Goal: Information Seeking & Learning: Learn about a topic

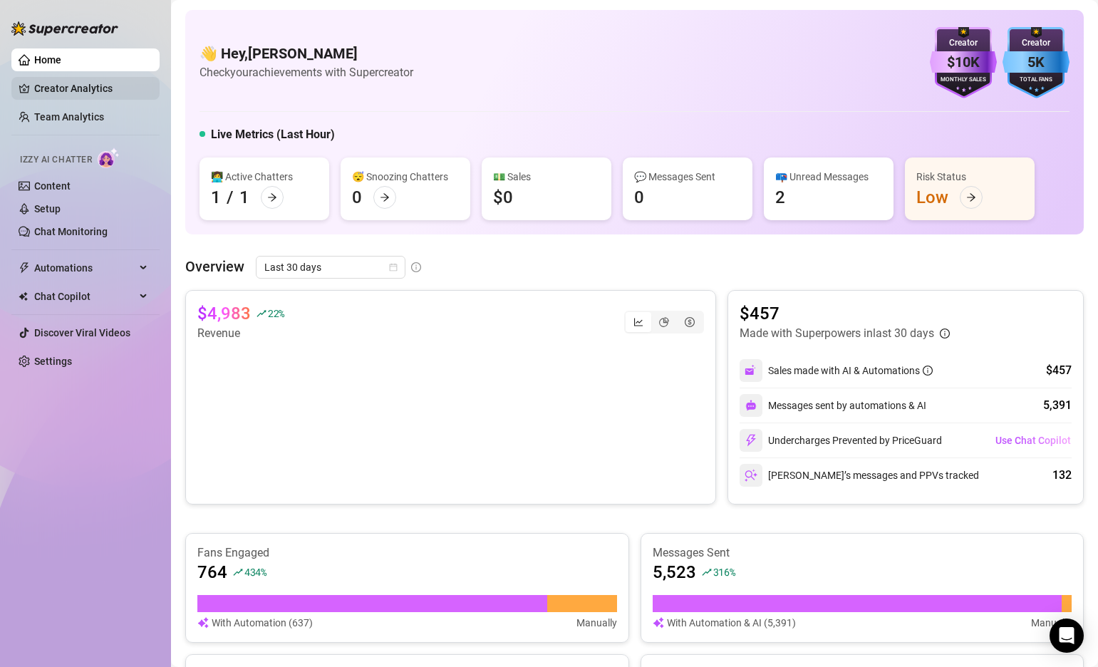
click at [85, 94] on link "Creator Analytics" at bounding box center [91, 88] width 114 height 23
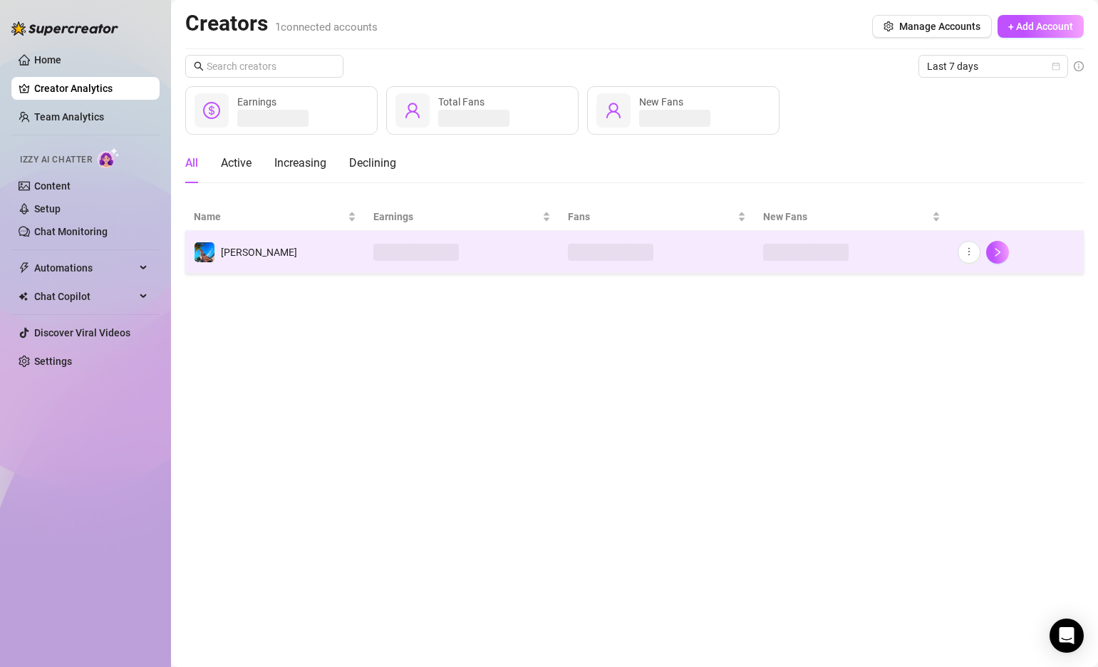
click at [320, 256] on td "[PERSON_NAME]" at bounding box center [275, 252] width 180 height 43
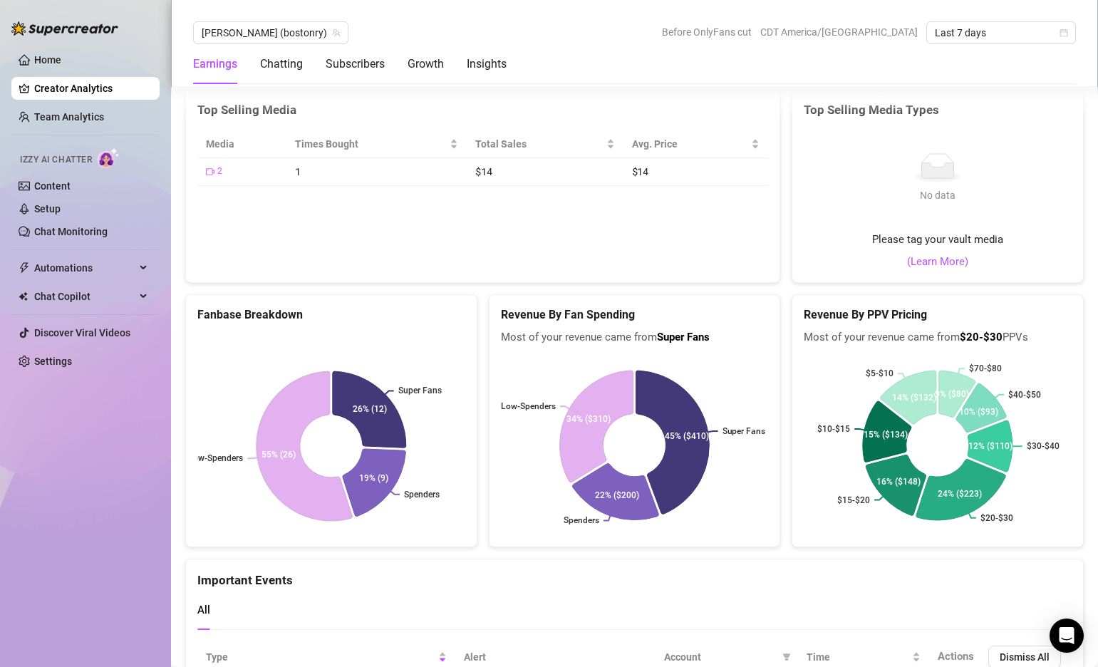
scroll to position [2672, 0]
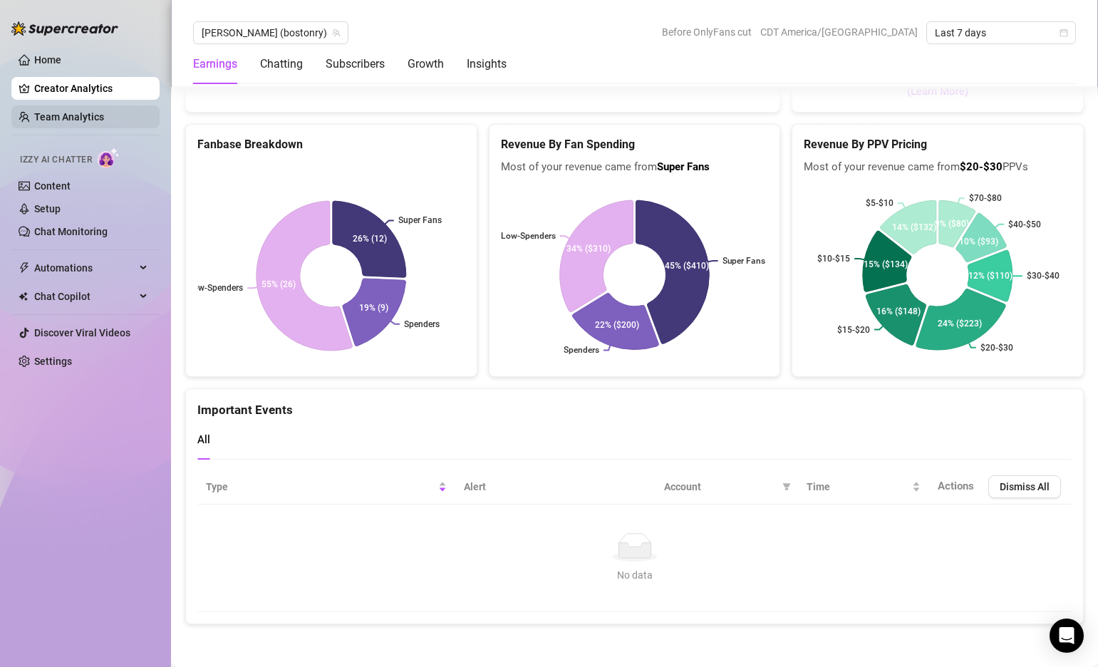
click at [70, 117] on link "Team Analytics" at bounding box center [69, 116] width 70 height 11
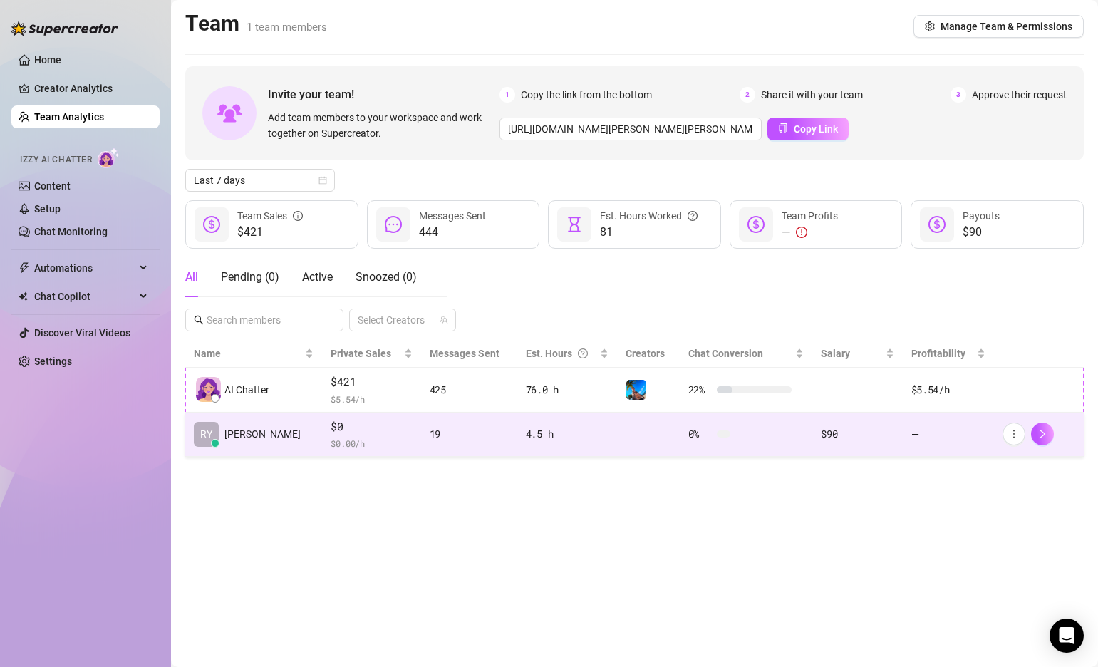
click at [493, 432] on td "19" at bounding box center [469, 435] width 96 height 45
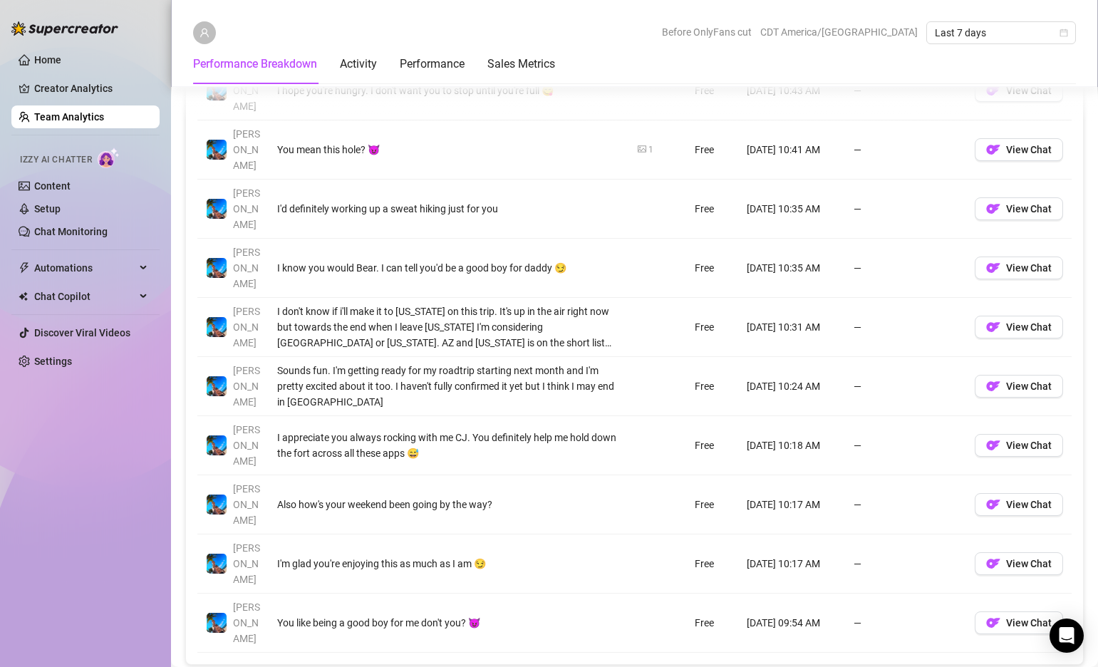
scroll to position [1004, 0]
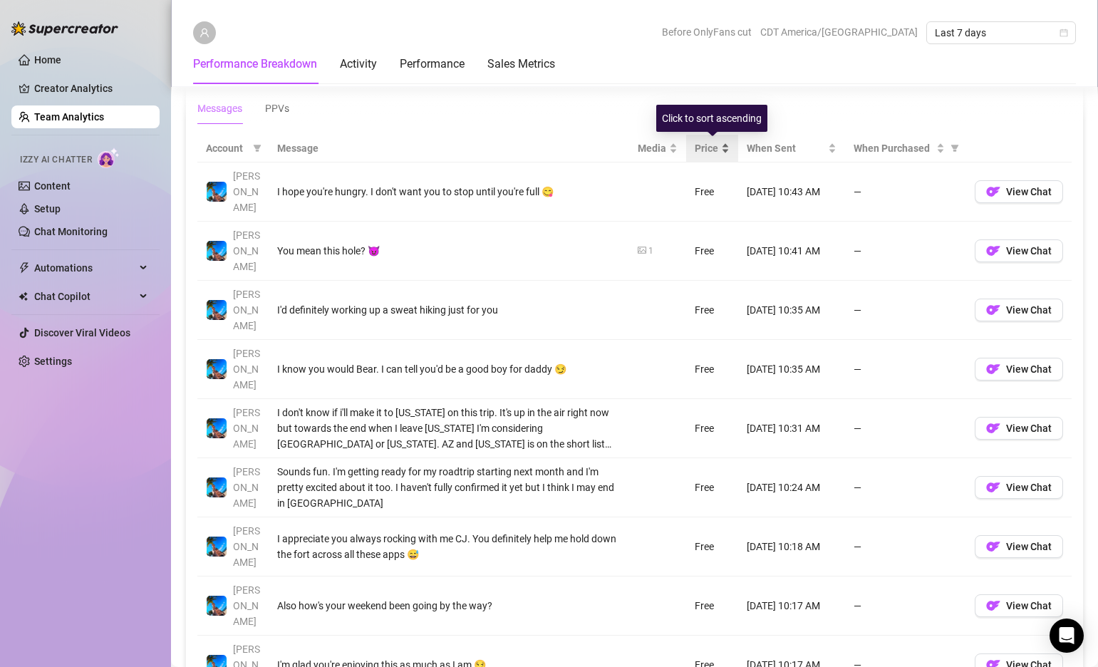
click at [725, 147] on div "Price" at bounding box center [712, 148] width 35 height 16
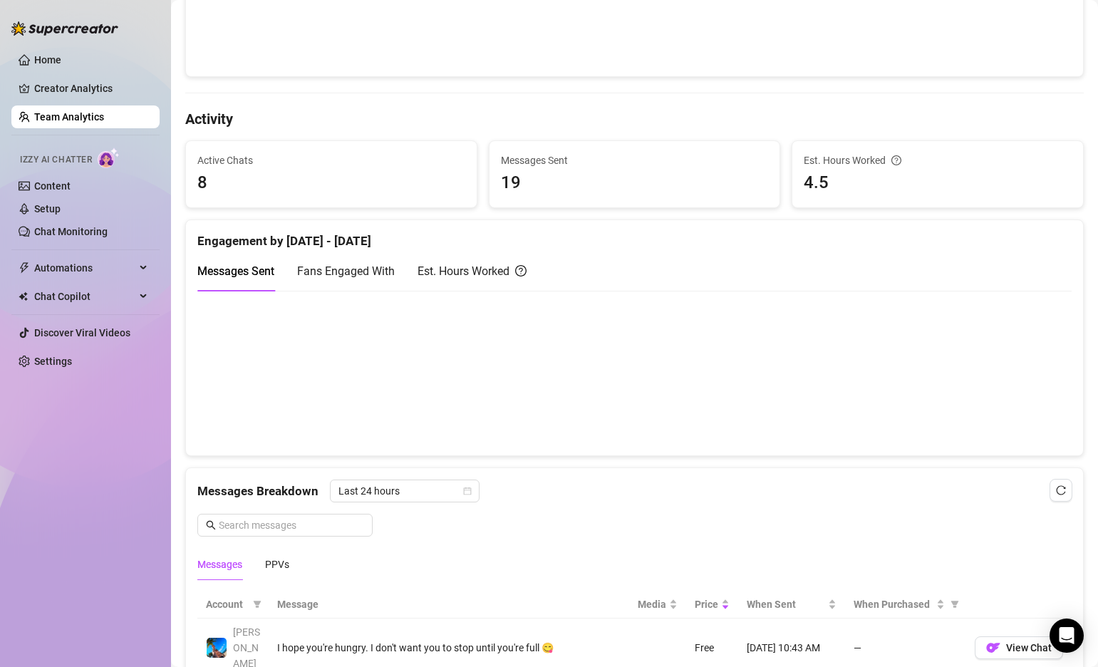
scroll to position [0, 0]
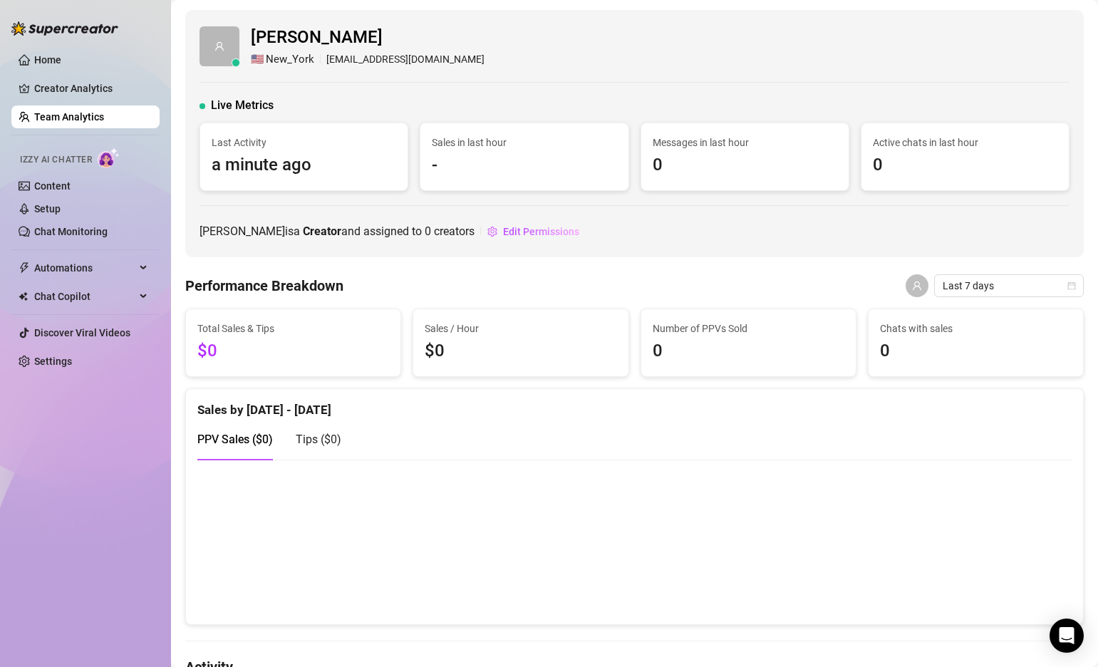
click at [81, 111] on link "Team Analytics" at bounding box center [69, 116] width 70 height 11
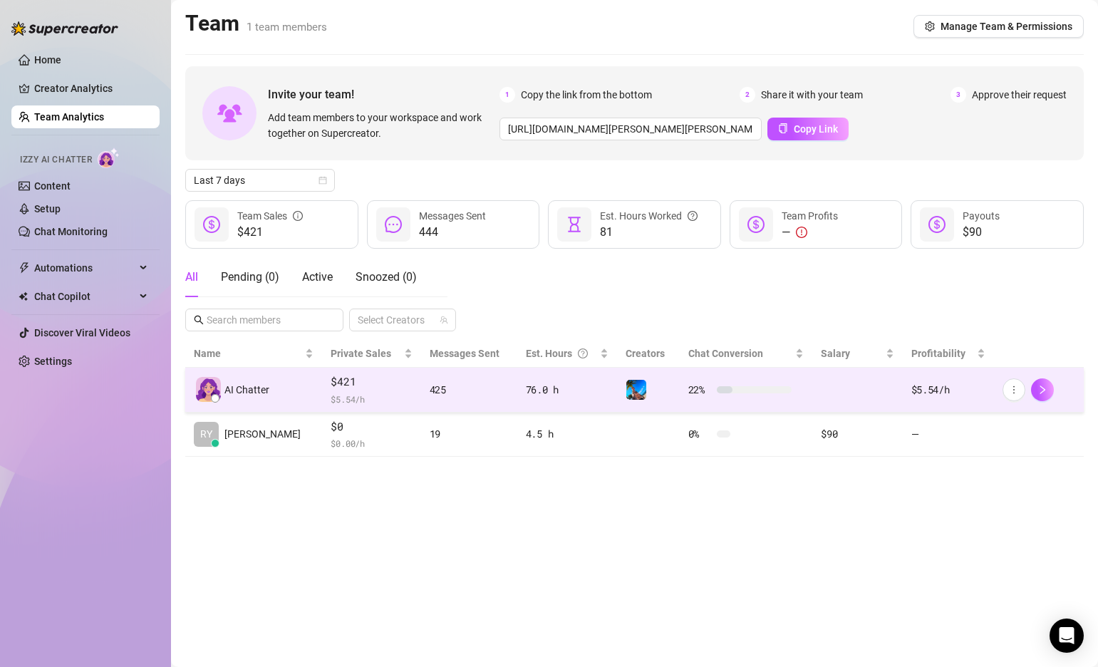
click at [491, 387] on td "425" at bounding box center [469, 390] width 96 height 45
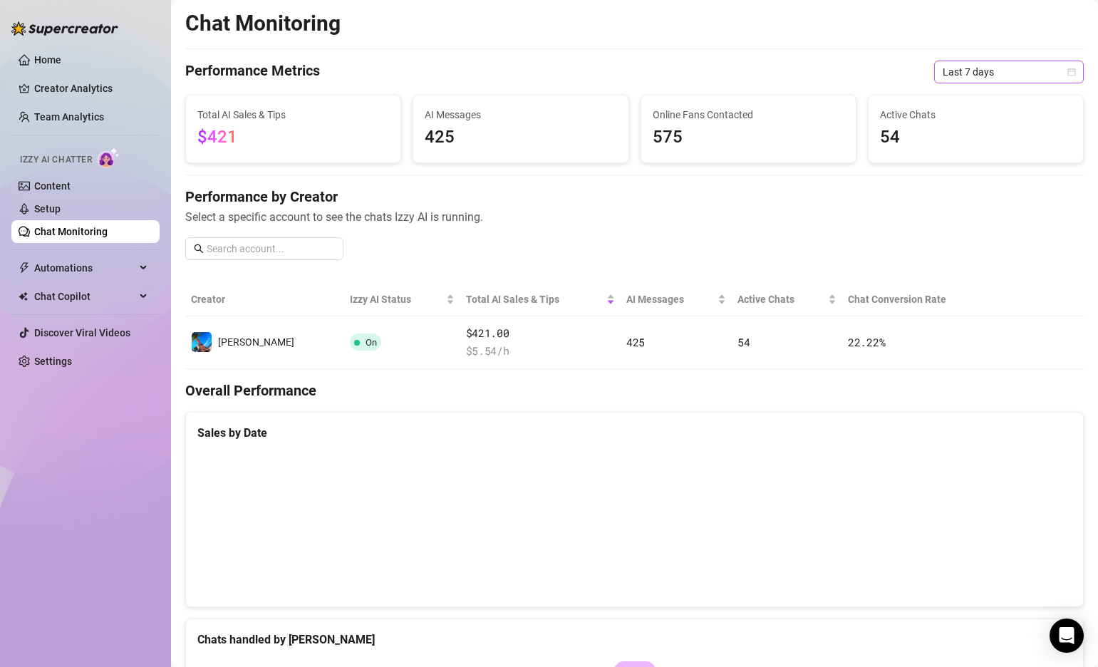
click at [988, 66] on span "Last 7 days" at bounding box center [1009, 71] width 133 height 21
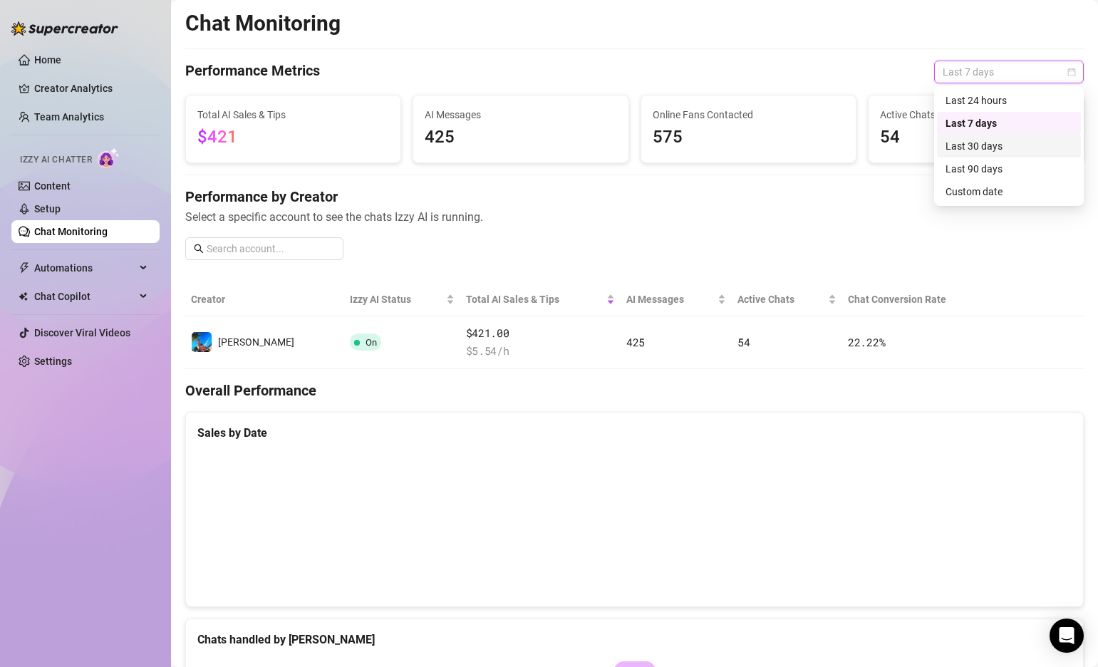
click at [988, 147] on div "Last 30 days" at bounding box center [1009, 146] width 127 height 16
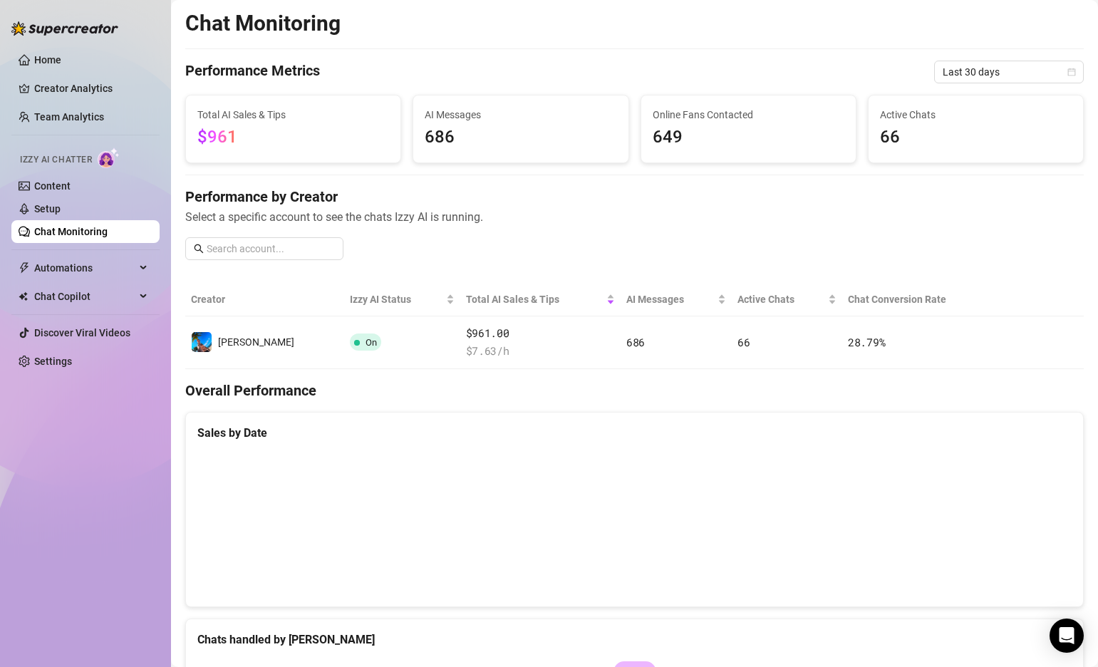
click at [723, 230] on div "Performance by Creator Select a specific account to see the chats Izzy AI is ru…" at bounding box center [634, 229] width 899 height 85
click at [71, 234] on link "Chat Monitoring" at bounding box center [70, 231] width 73 height 11
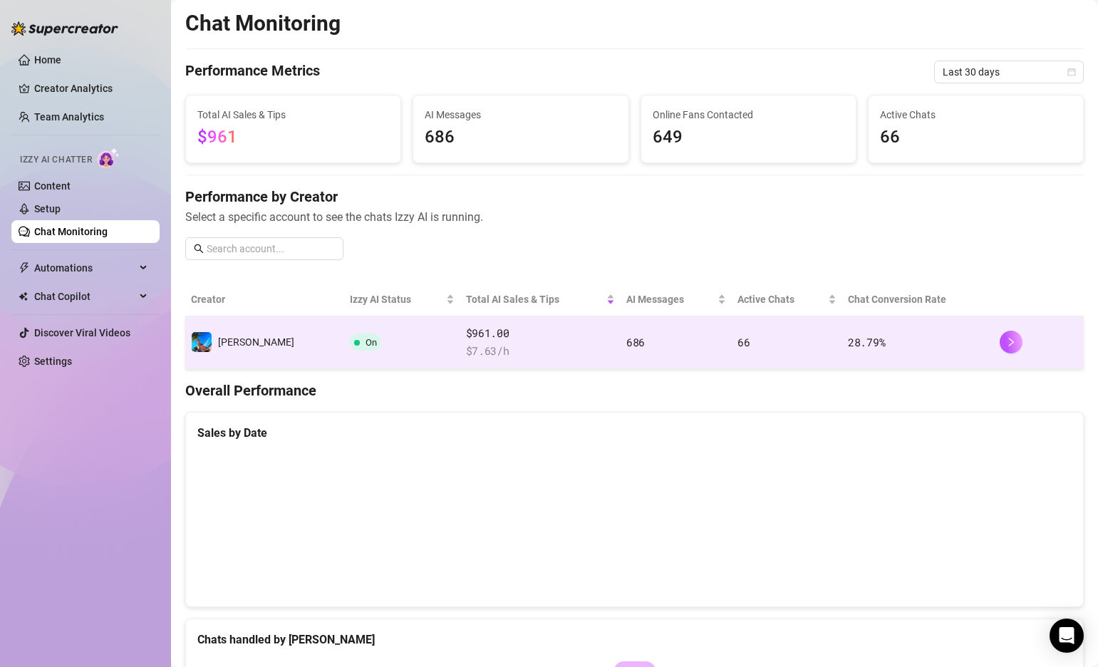
click at [476, 345] on span "$ 7.63 /h" at bounding box center [540, 351] width 149 height 17
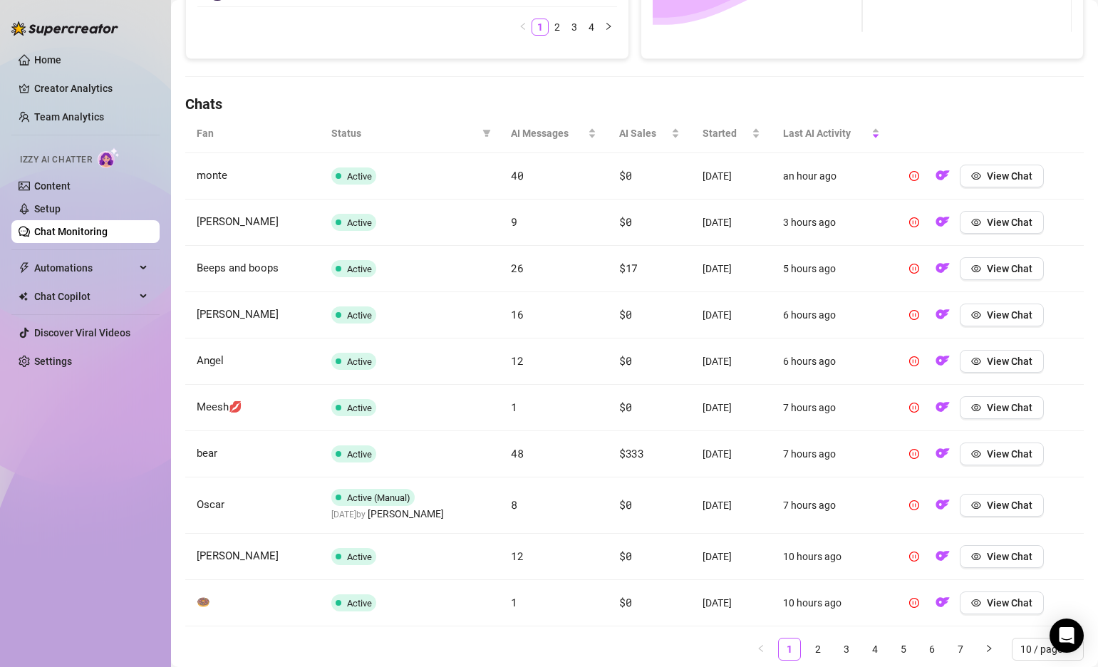
scroll to position [415, 0]
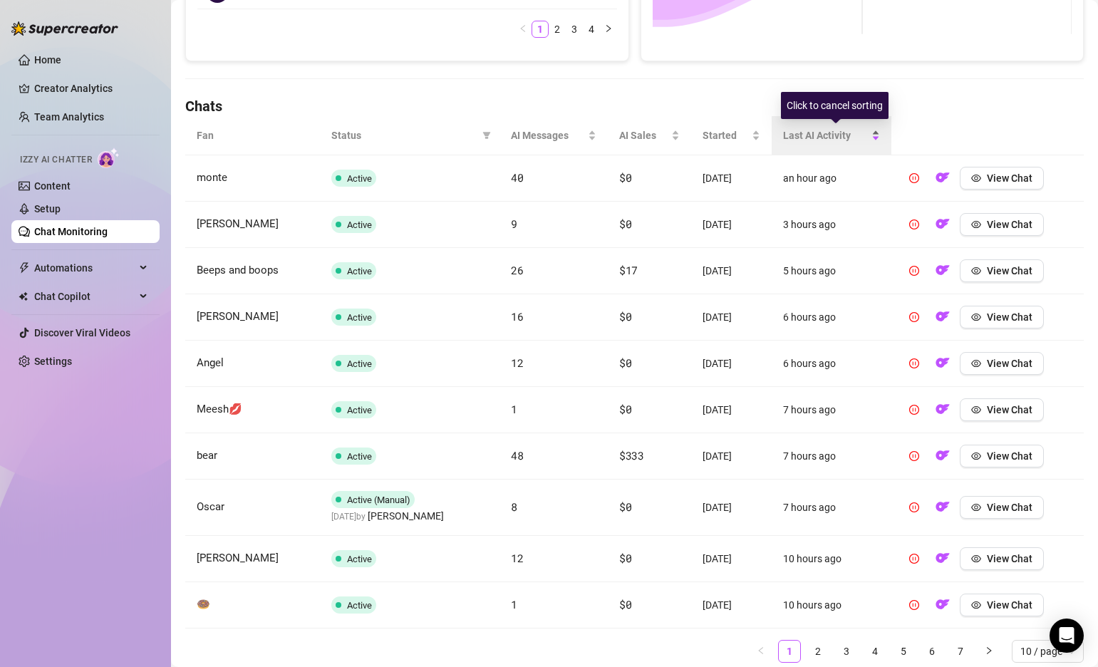
click at [880, 135] on div "Last AI Activity" at bounding box center [831, 136] width 97 height 16
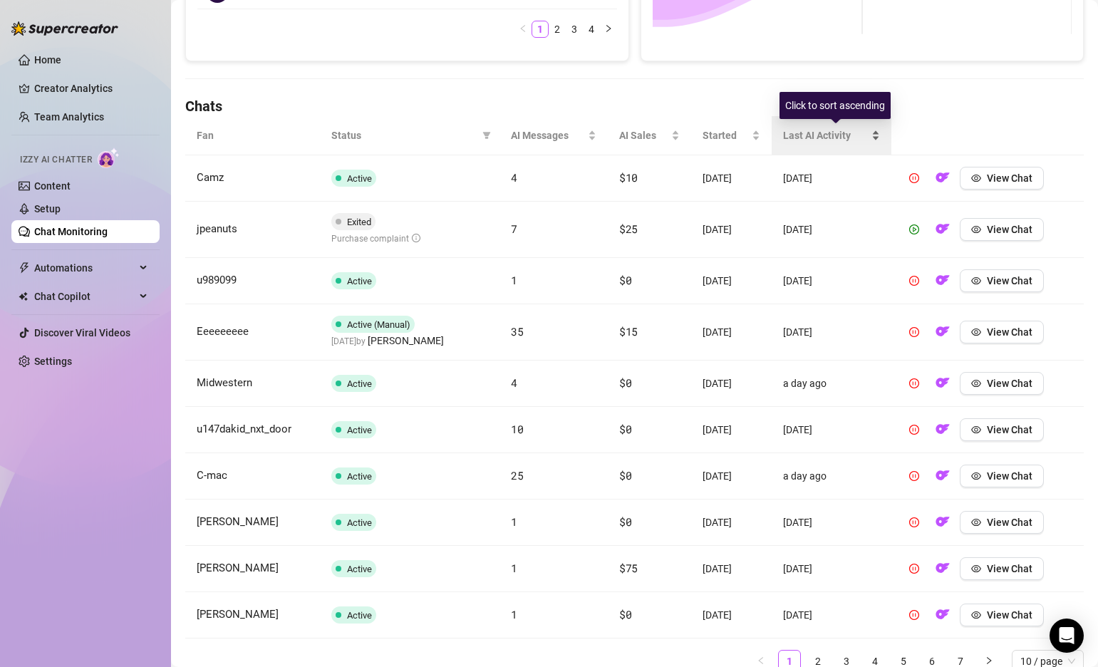
click at [880, 135] on div "Last AI Activity" at bounding box center [831, 136] width 97 height 16
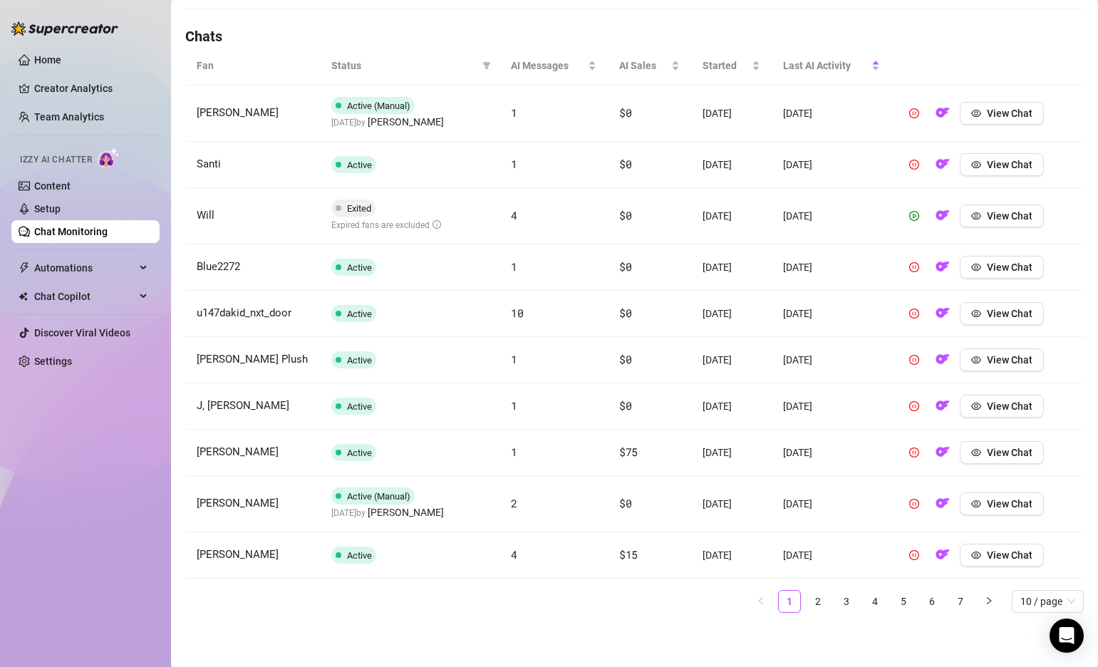
scroll to position [484, 0]
click at [489, 66] on icon "filter" at bounding box center [486, 66] width 9 height 9
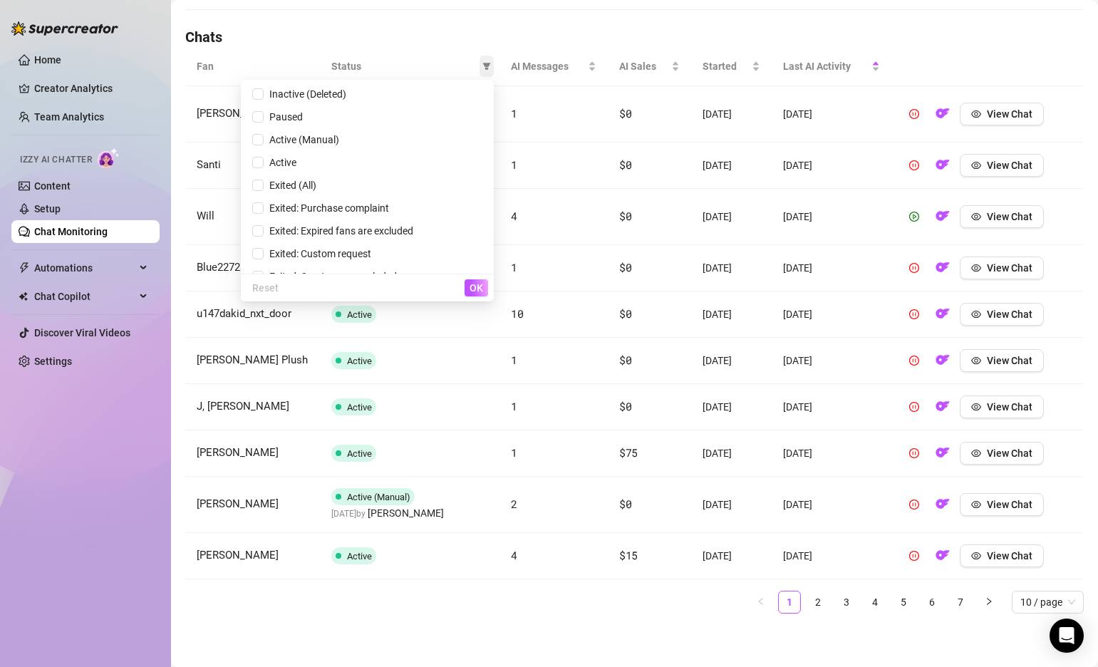
click at [489, 66] on icon "filter" at bounding box center [486, 66] width 9 height 9
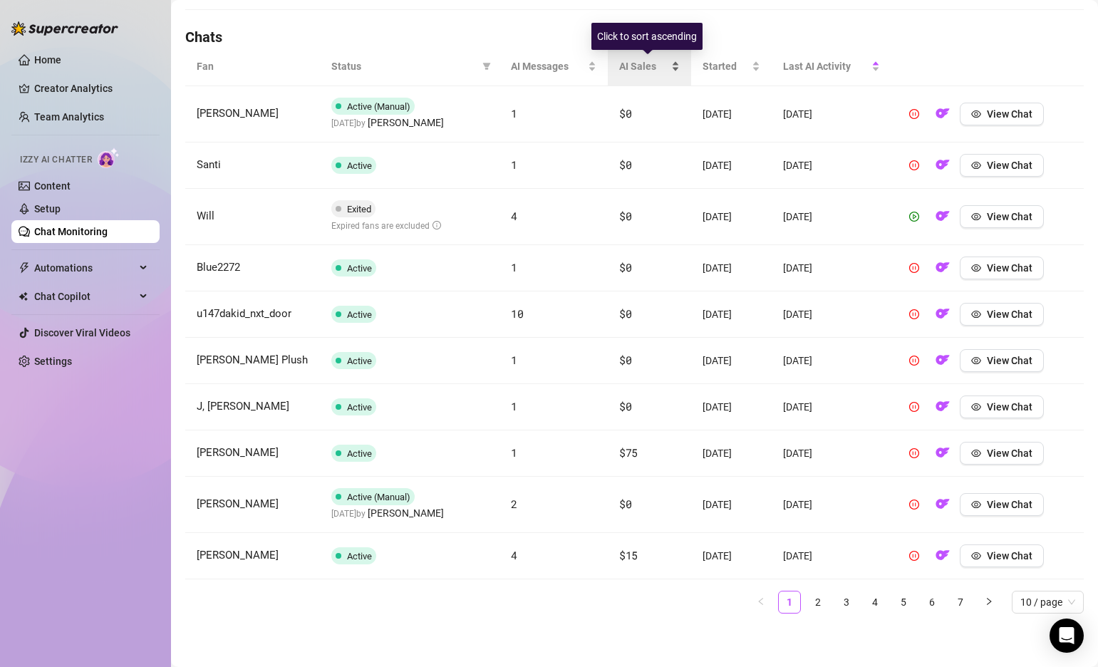
click at [669, 69] on div "AI Sales" at bounding box center [649, 66] width 61 height 16
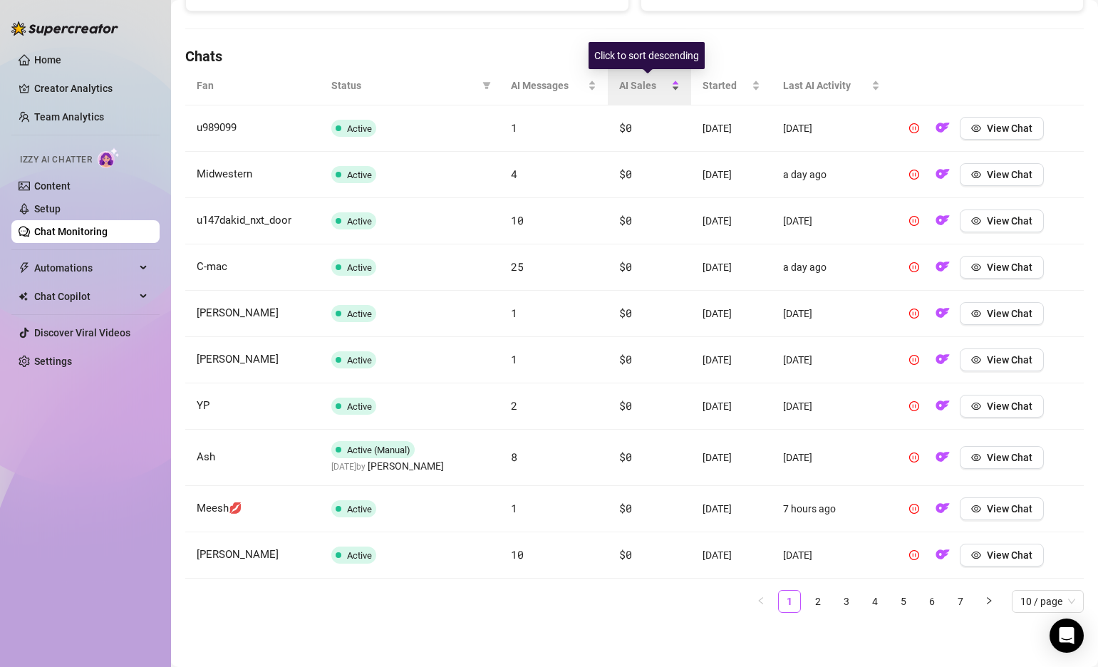
click at [669, 78] on div "AI Sales" at bounding box center [649, 86] width 61 height 16
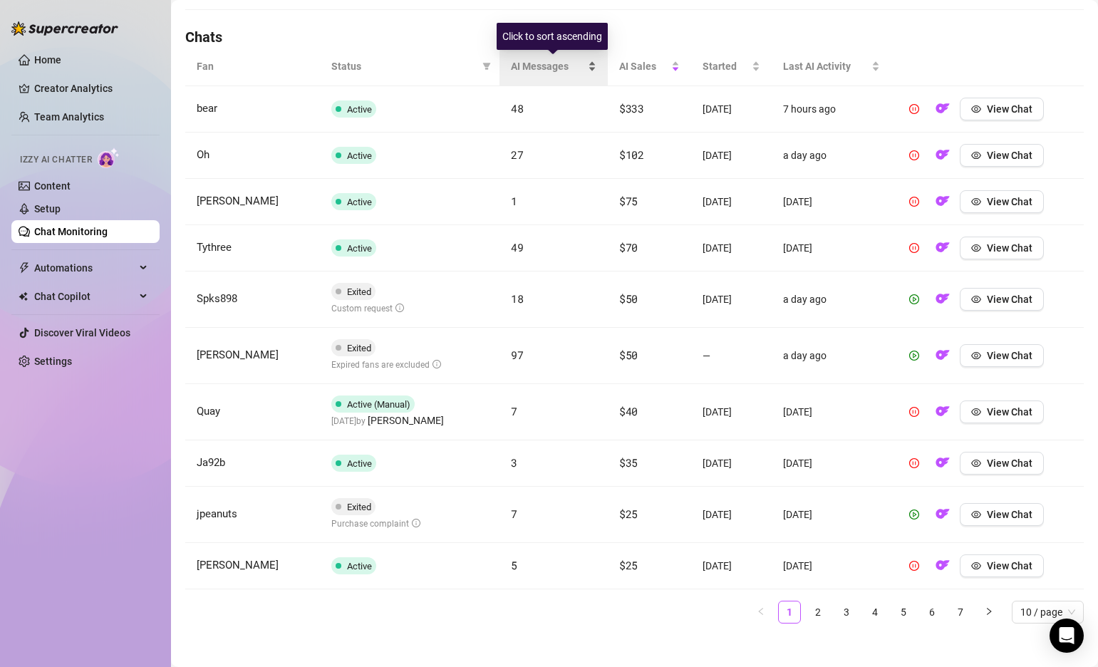
click at [594, 66] on div "AI Messages" at bounding box center [553, 66] width 85 height 16
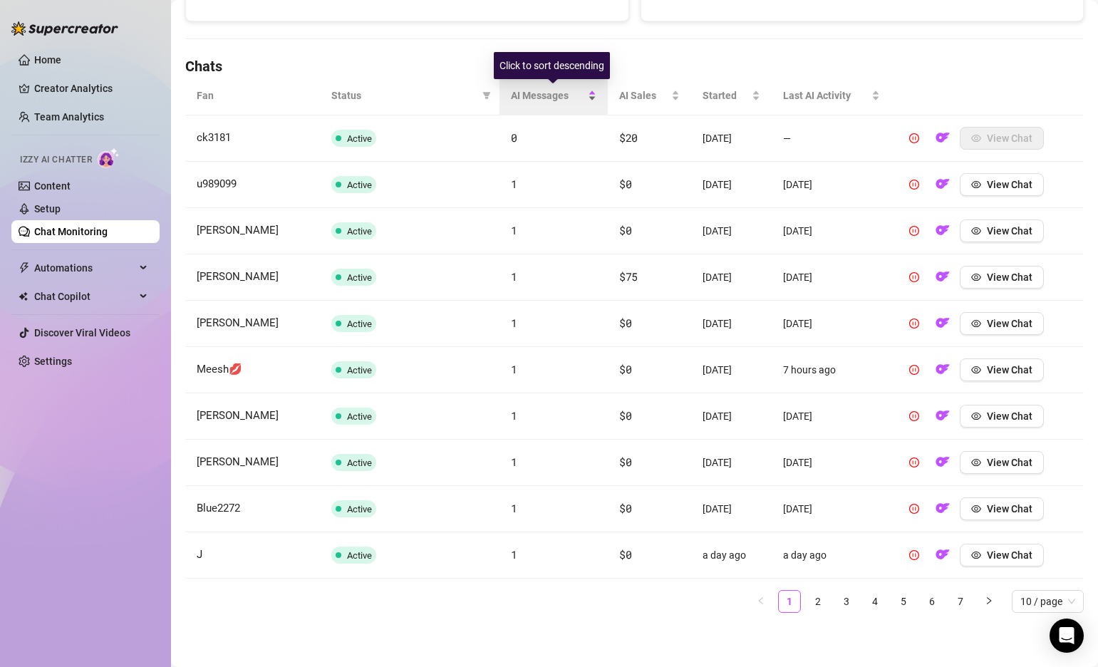
click at [584, 103] on div "AI Messages" at bounding box center [553, 96] width 85 height 16
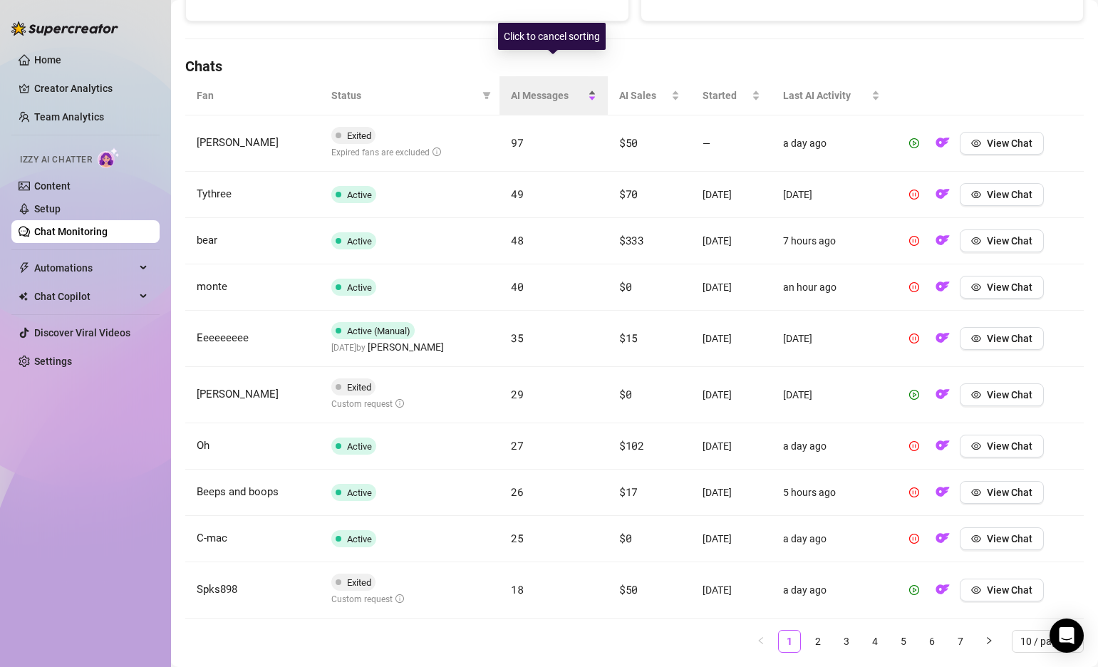
scroll to position [484, 0]
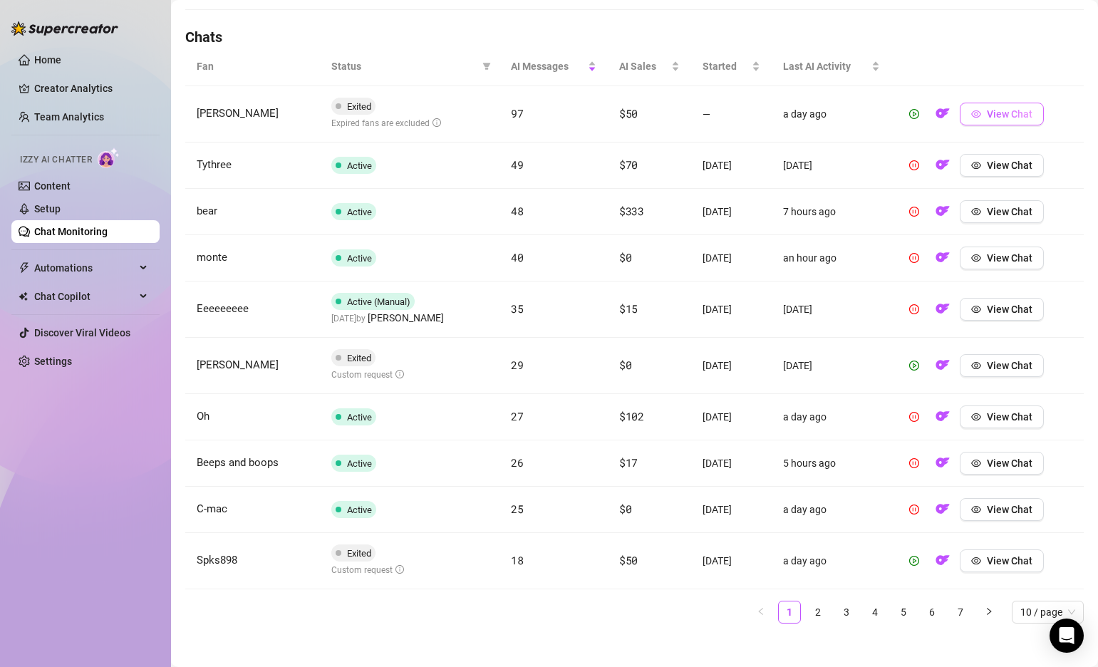
click at [986, 113] on button "View Chat" at bounding box center [1002, 114] width 84 height 23
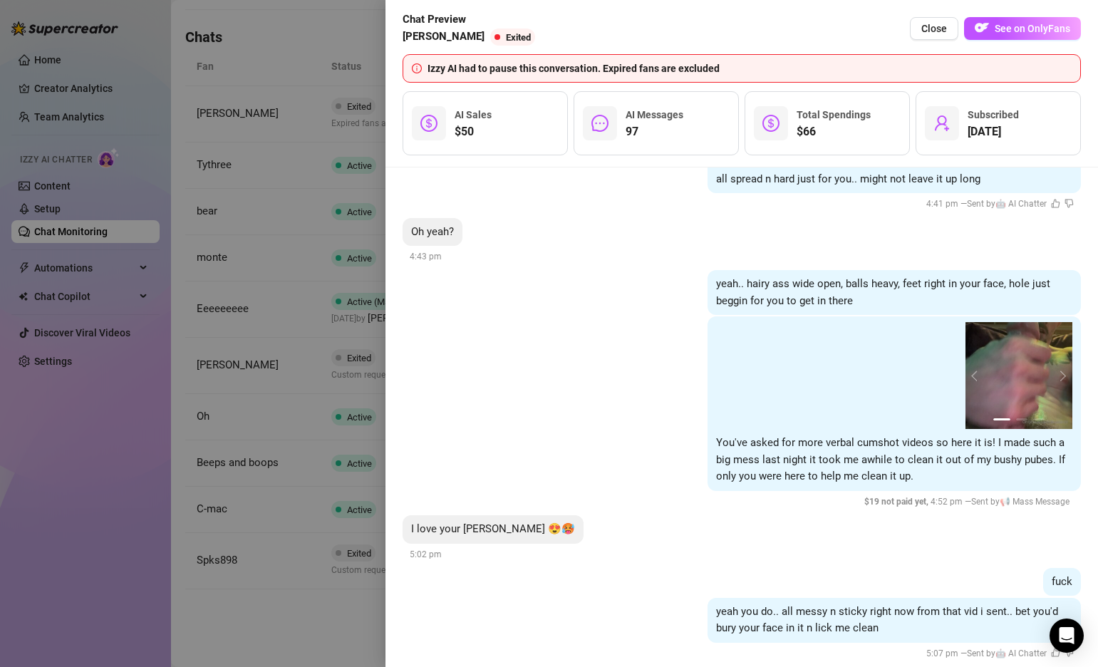
scroll to position [10461, 0]
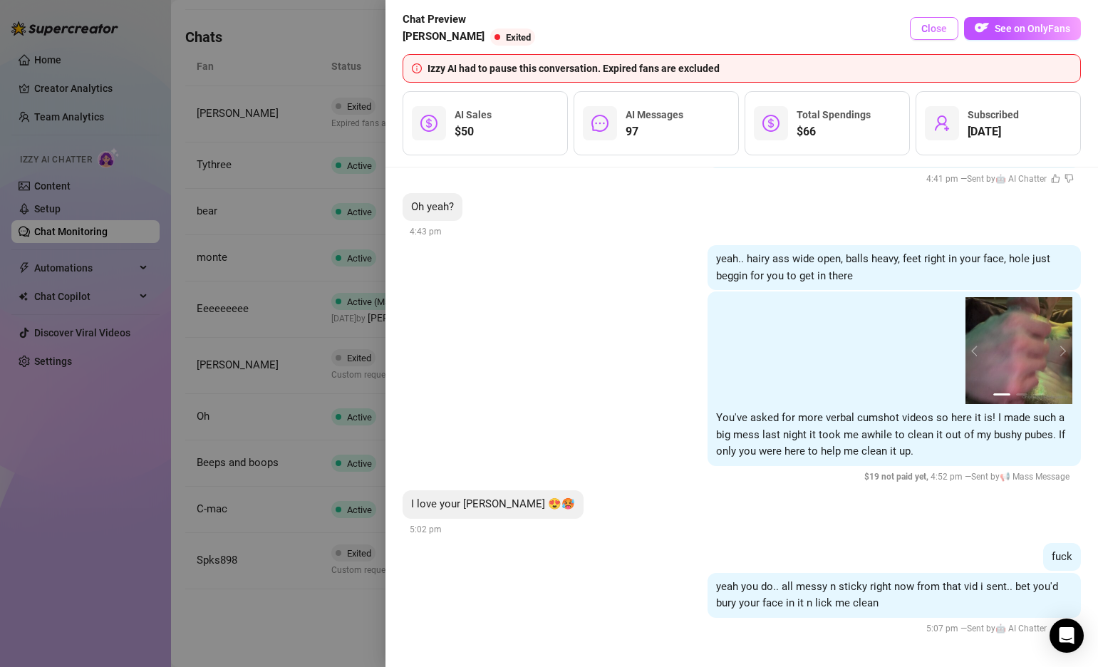
click at [941, 30] on span "Close" at bounding box center [934, 28] width 26 height 11
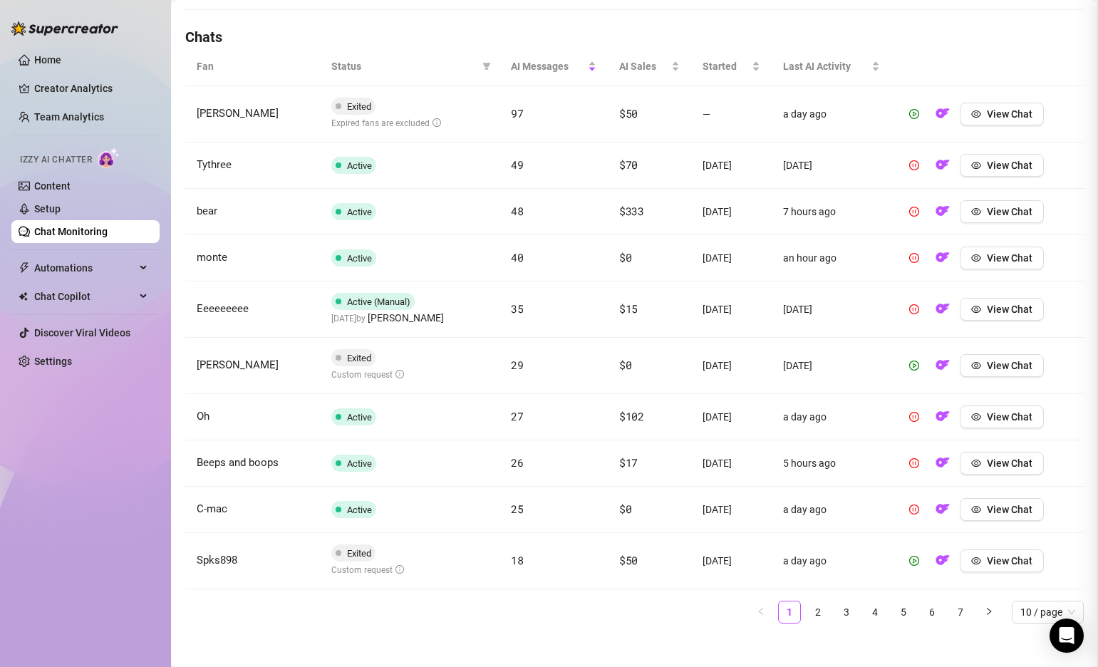
scroll to position [0, 0]
click at [41, 62] on link "Home" at bounding box center [47, 59] width 27 height 11
